Goal: Transaction & Acquisition: Purchase product/service

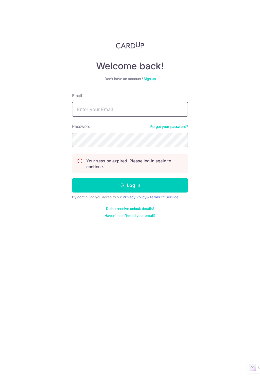
click at [96, 109] on input "Email" at bounding box center [130, 109] width 116 height 14
type input "marcus.89.koh@gmail.com"
click at [72, 178] on button "Log in" at bounding box center [130, 185] width 116 height 14
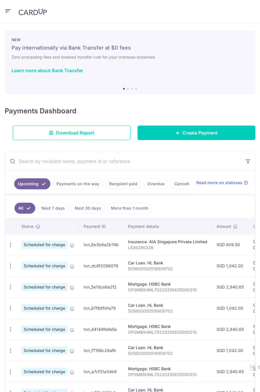
click at [155, 125] on div "Payments Dashboard Download Report Create Payment" at bounding box center [130, 121] width 251 height 37
click at [162, 130] on link "Create Payment" at bounding box center [197, 132] width 118 height 14
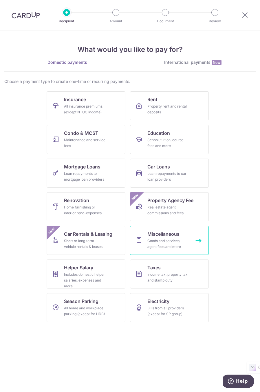
click at [174, 236] on span "Miscellaneous" at bounding box center [163, 233] width 32 height 7
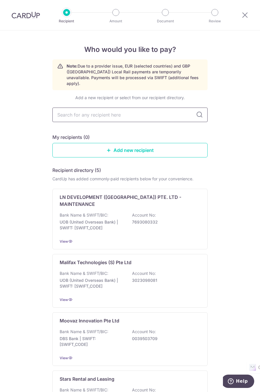
click at [104, 113] on input "text" at bounding box center [129, 114] width 155 height 14
click at [102, 110] on input "text" at bounding box center [129, 114] width 155 height 14
type input "simba"
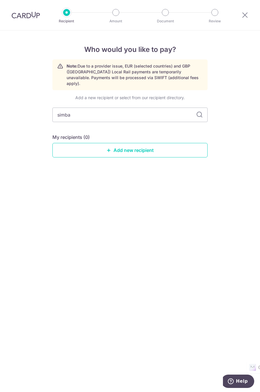
click at [198, 111] on icon at bounding box center [199, 114] width 7 height 7
click at [202, 111] on icon at bounding box center [199, 114] width 7 height 7
click at [197, 111] on icon at bounding box center [199, 114] width 7 height 7
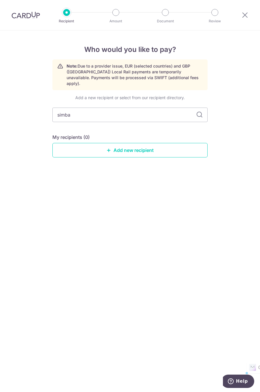
click at [197, 111] on icon at bounding box center [199, 114] width 7 height 7
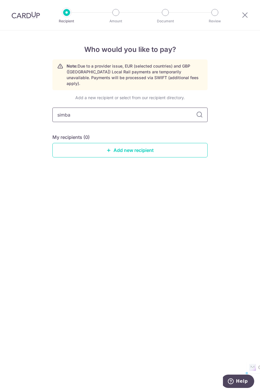
click at [117, 110] on input "simba" at bounding box center [129, 114] width 155 height 14
click at [121, 143] on link "Add new recipient" at bounding box center [129, 150] width 155 height 14
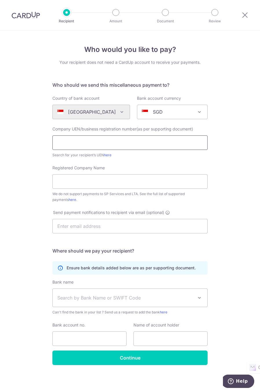
click at [83, 145] on input "text" at bounding box center [129, 142] width 155 height 14
click at [37, 148] on div "Who would you like to pay? Your recipient does not need a CardUp account to rec…" at bounding box center [130, 211] width 260 height 362
